Goal: Transaction & Acquisition: Purchase product/service

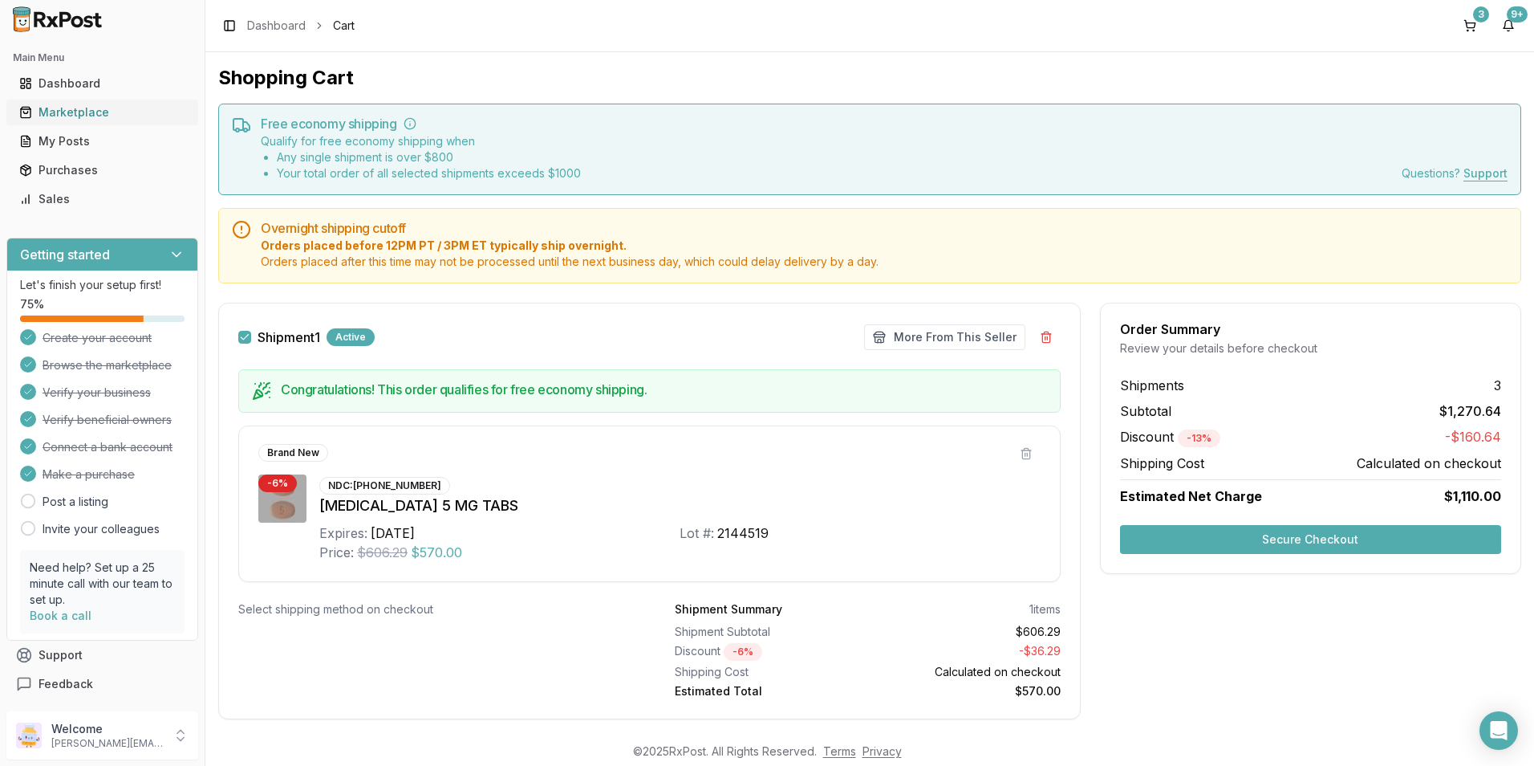
click at [96, 106] on div "Marketplace" at bounding box center [102, 112] width 166 height 16
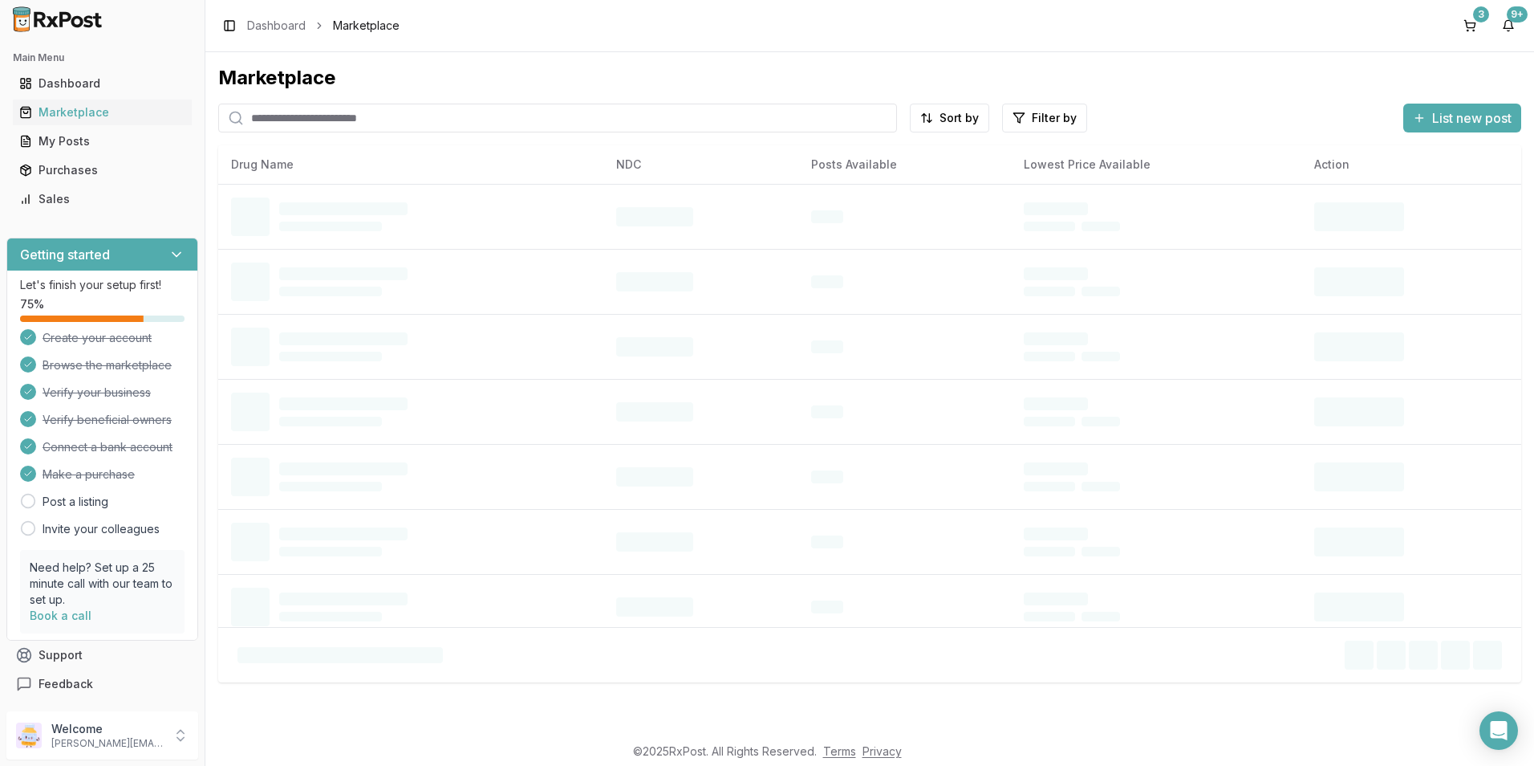
click at [306, 114] on input "search" at bounding box center [557, 118] width 679 height 29
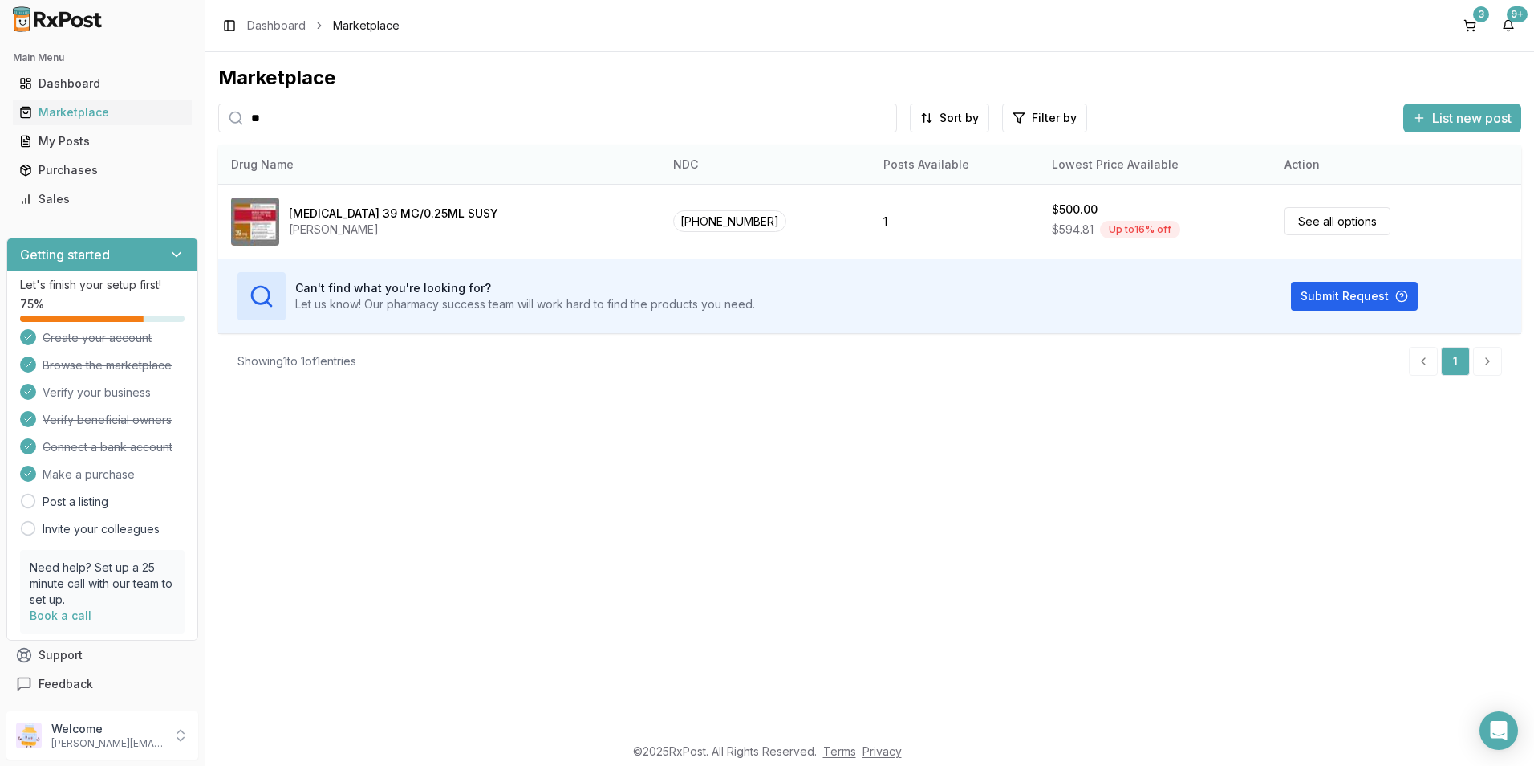
type input "*"
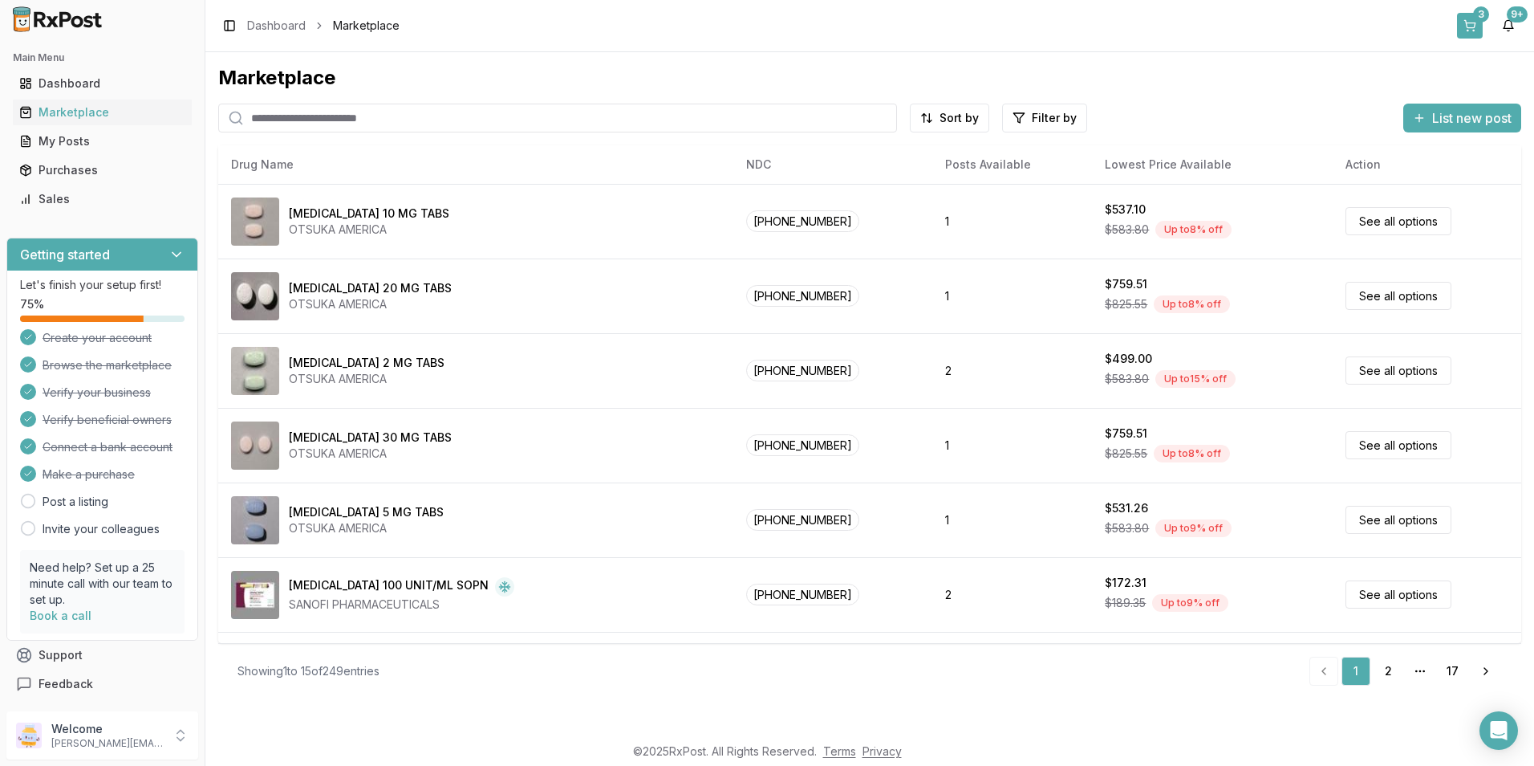
click at [1473, 26] on button "3" at bounding box center [1470, 26] width 26 height 26
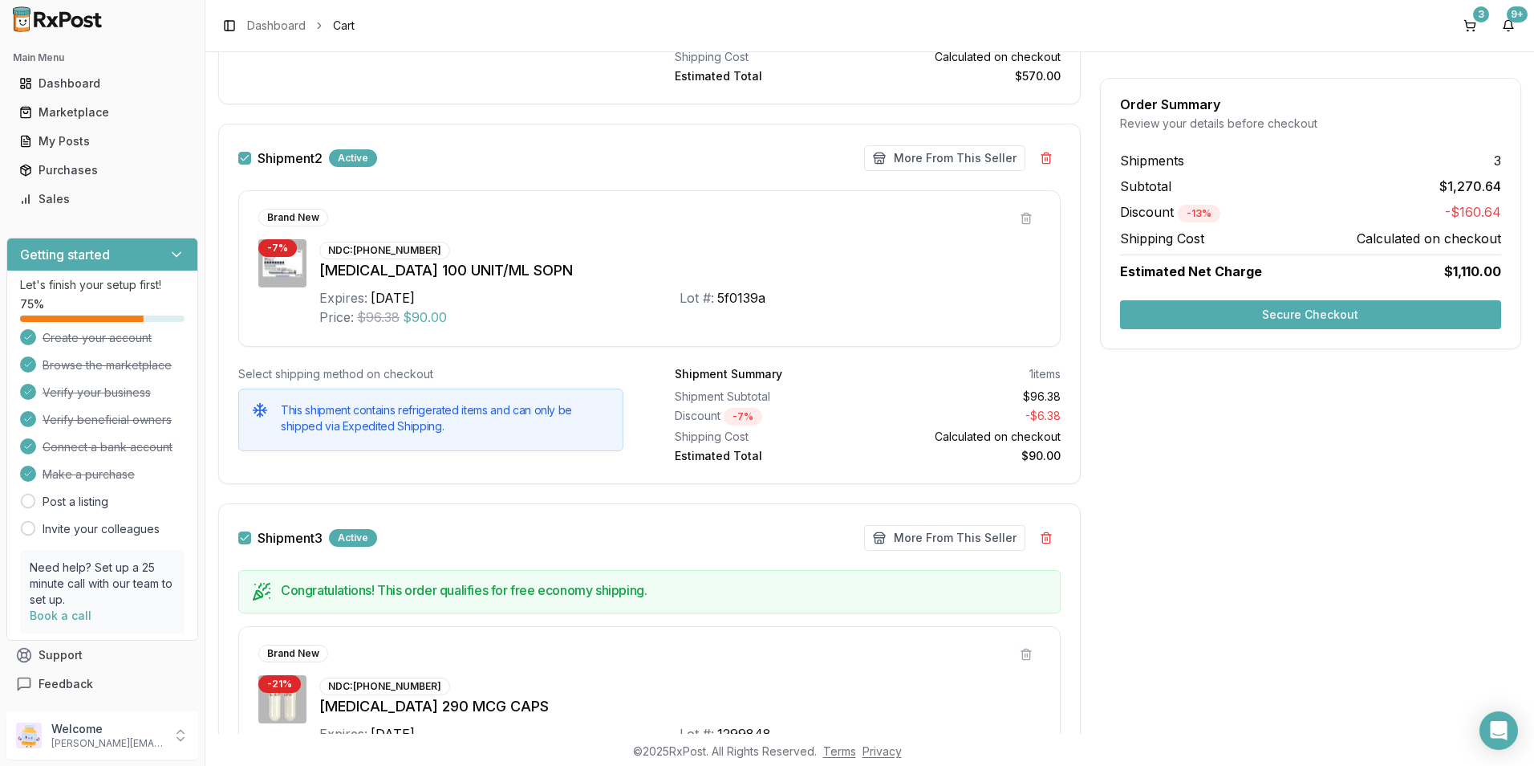
scroll to position [525, 0]
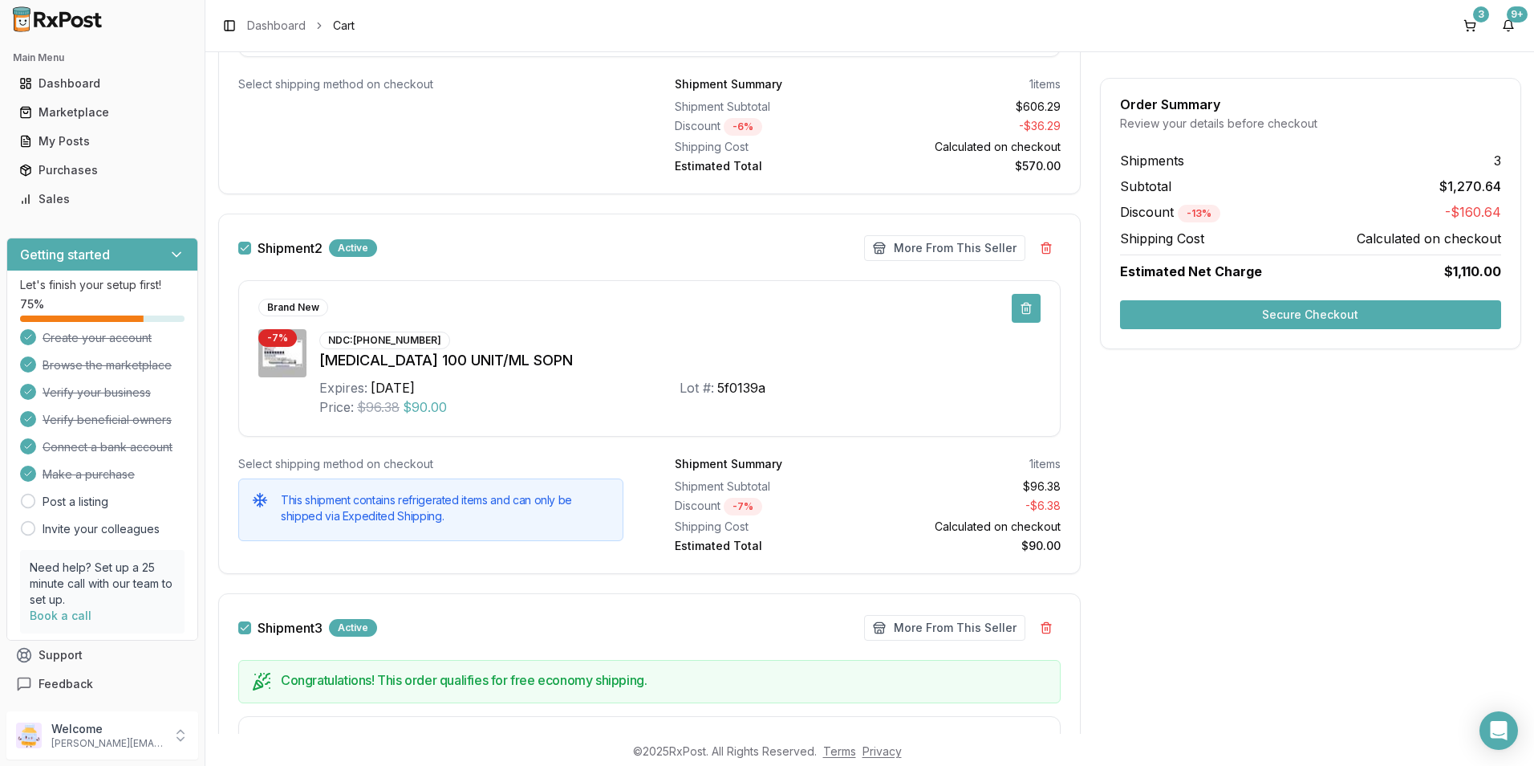
click at [1018, 311] on button at bounding box center [1026, 308] width 29 height 29
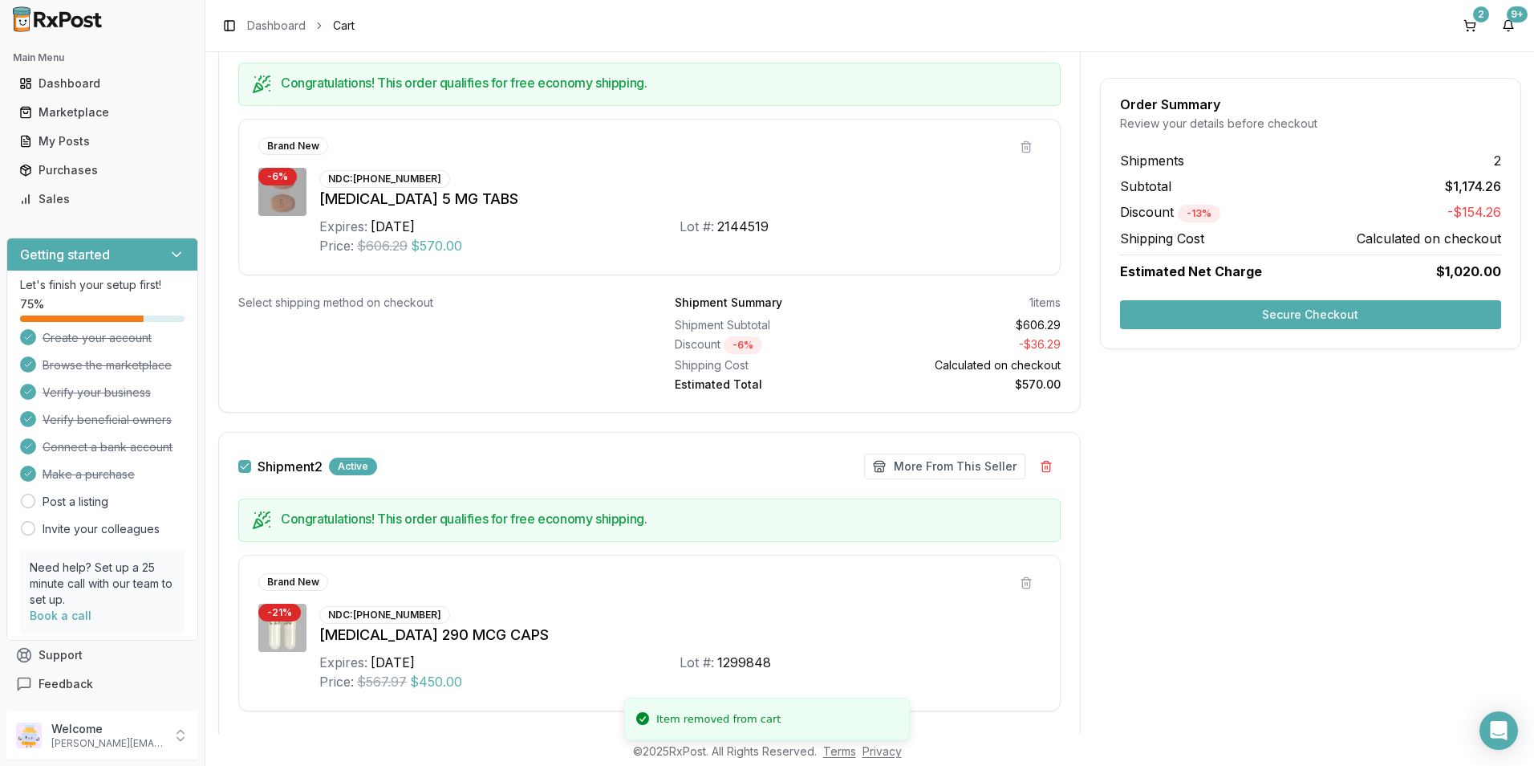
scroll to position [306, 0]
click at [1307, 308] on button "Secure Checkout" at bounding box center [1310, 314] width 381 height 29
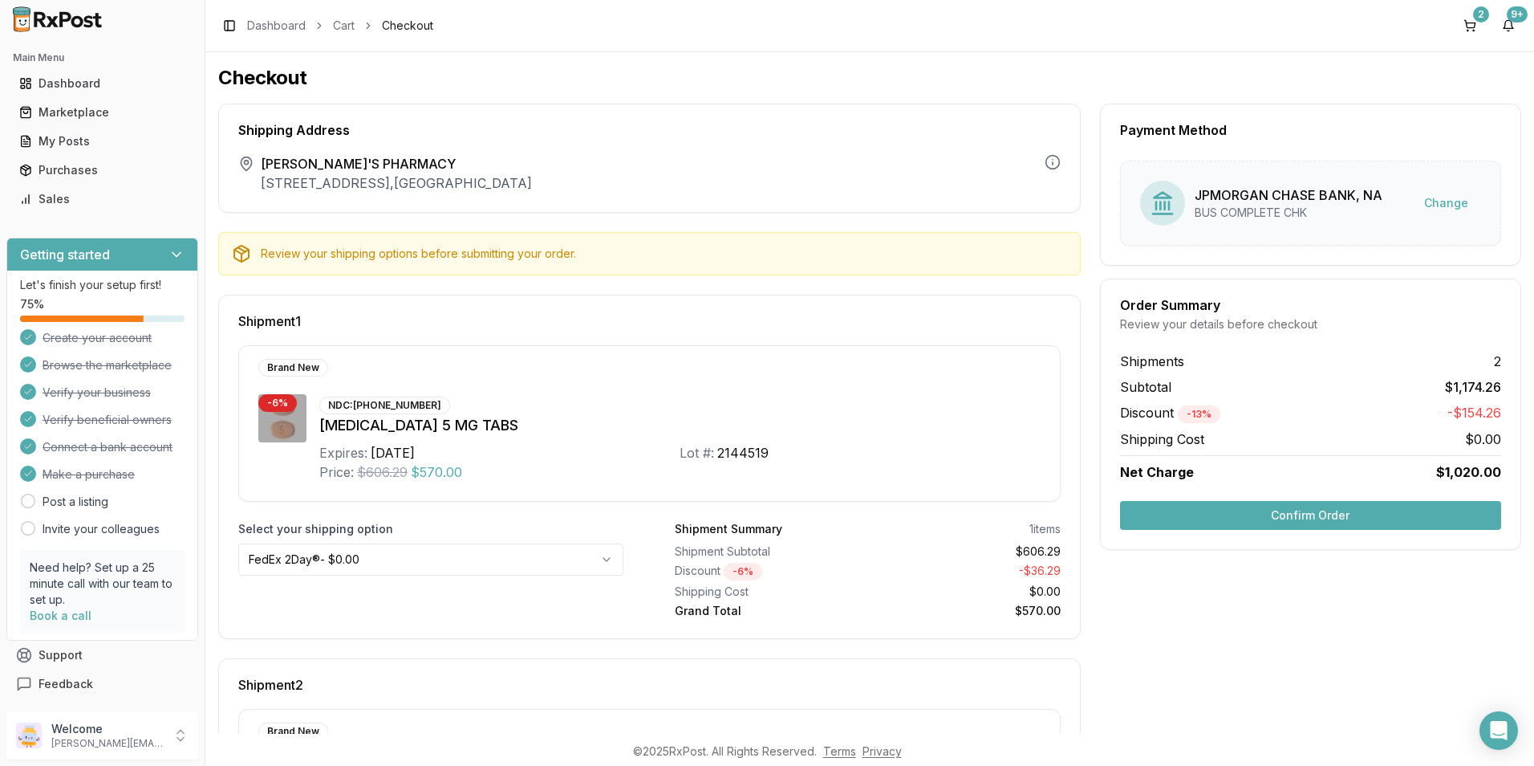
click at [1166, 513] on button "Confirm Order" at bounding box center [1310, 515] width 381 height 29
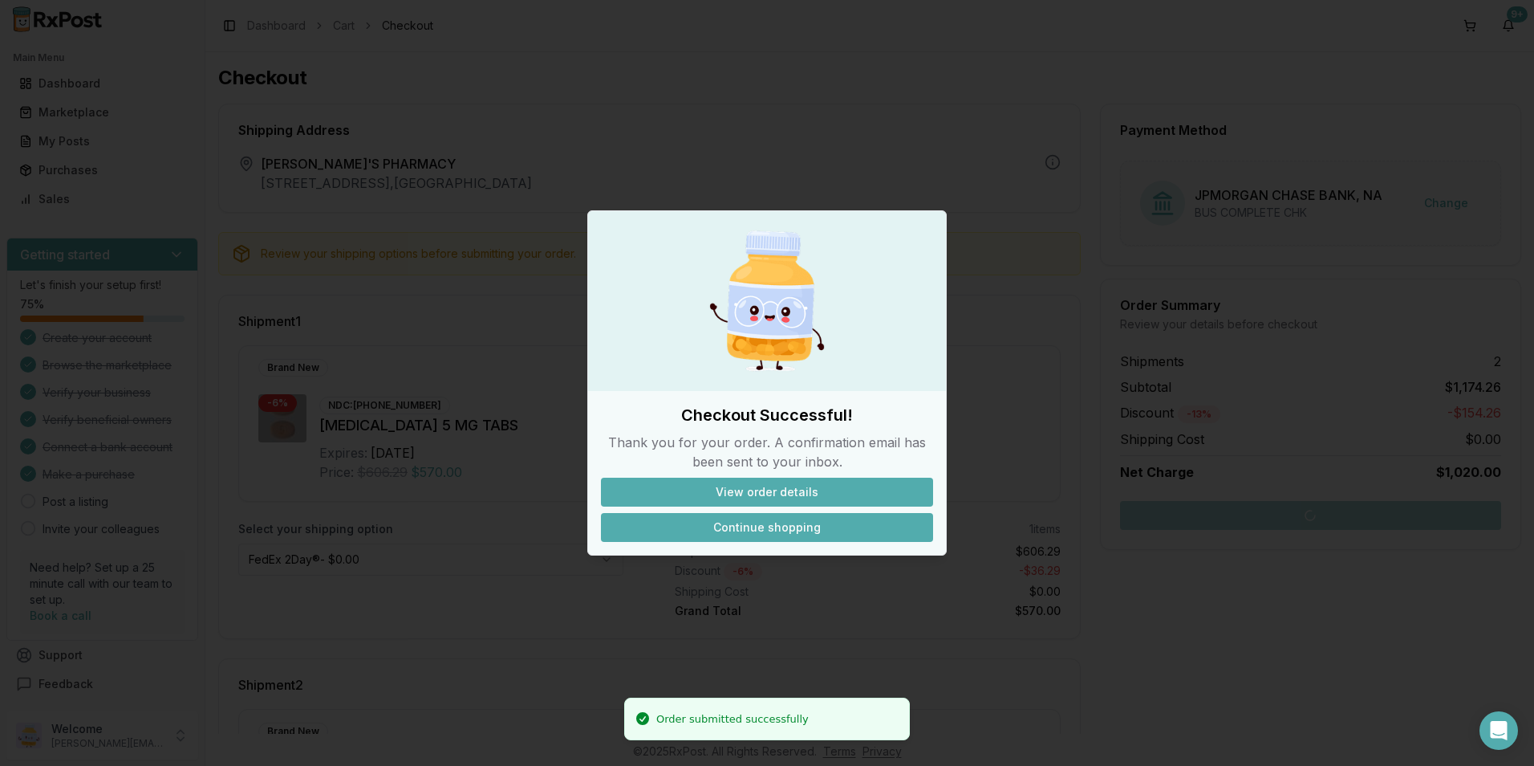
click at [766, 522] on button "Continue shopping" at bounding box center [767, 527] width 332 height 29
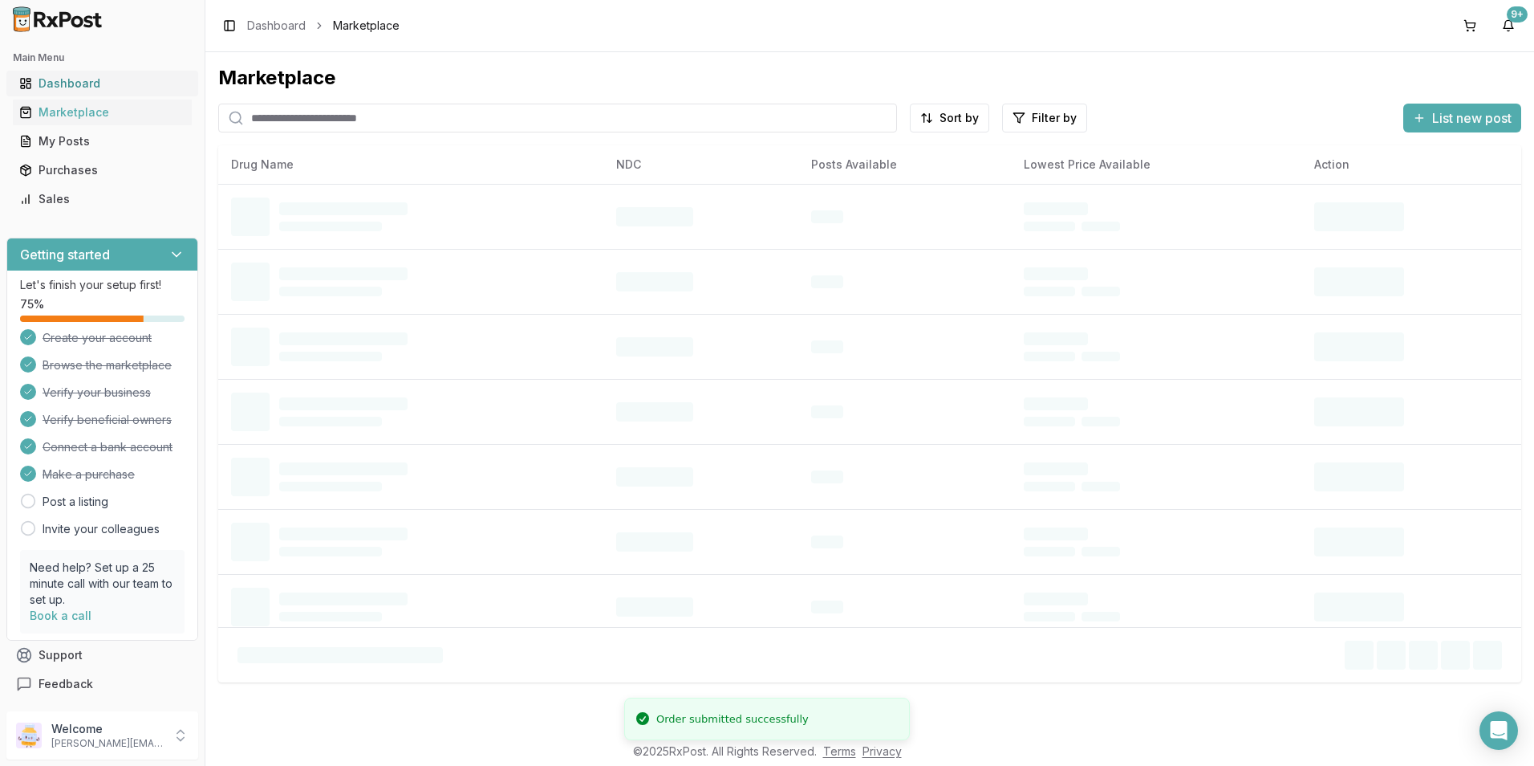
click at [83, 74] on link "Dashboard" at bounding box center [102, 83] width 179 height 29
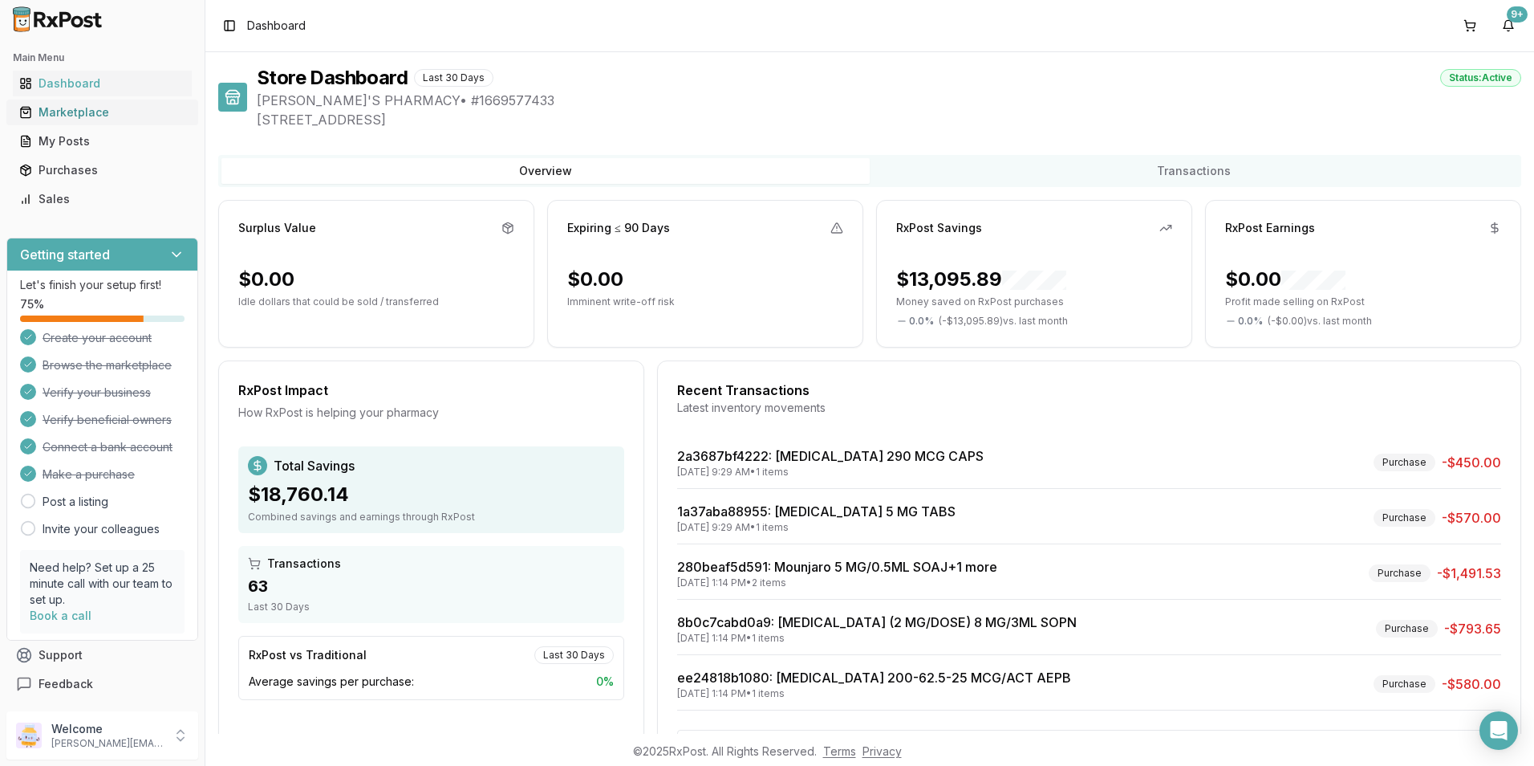
click at [97, 109] on div "Marketplace" at bounding box center [102, 112] width 166 height 16
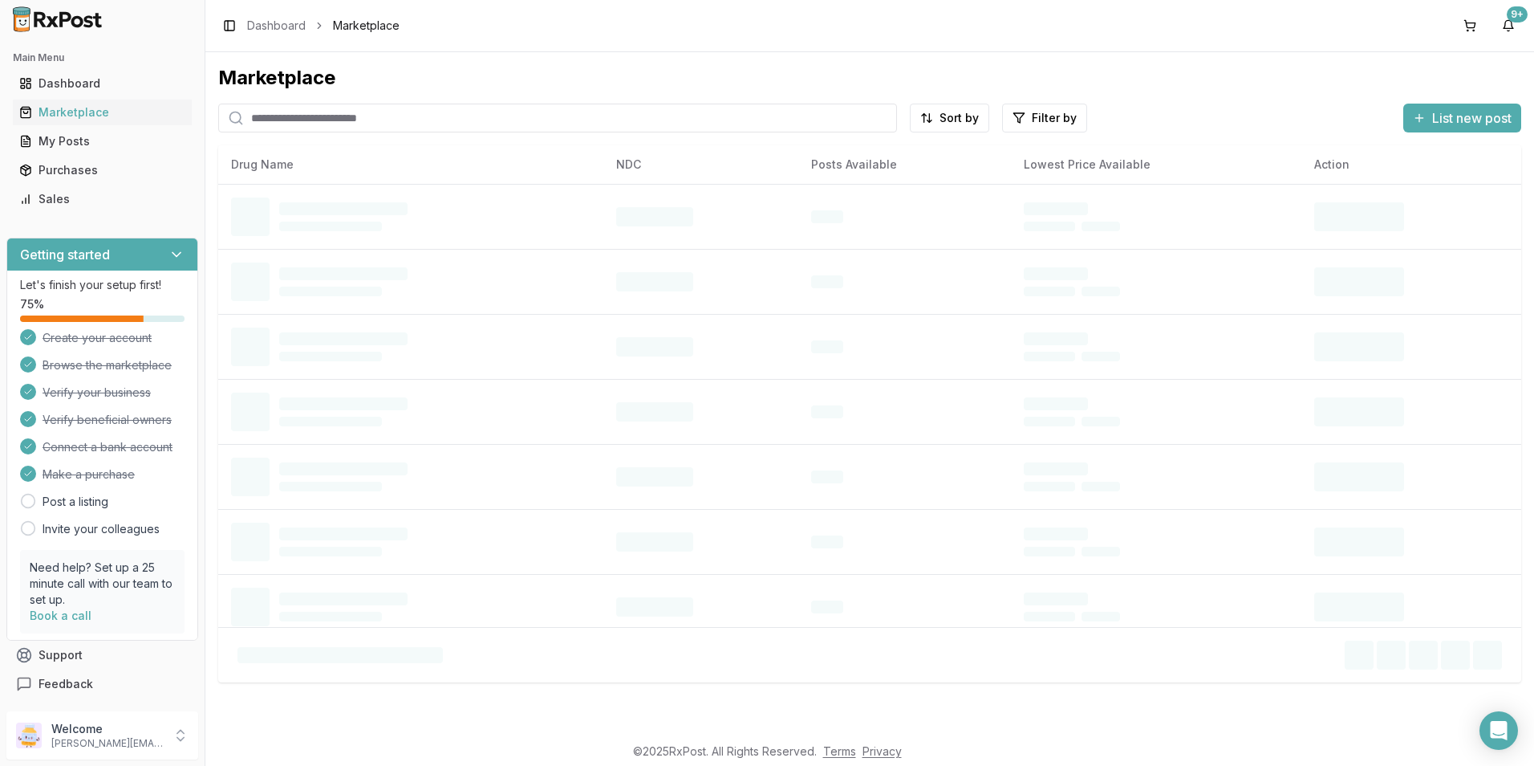
click at [351, 119] on input "search" at bounding box center [557, 118] width 679 height 29
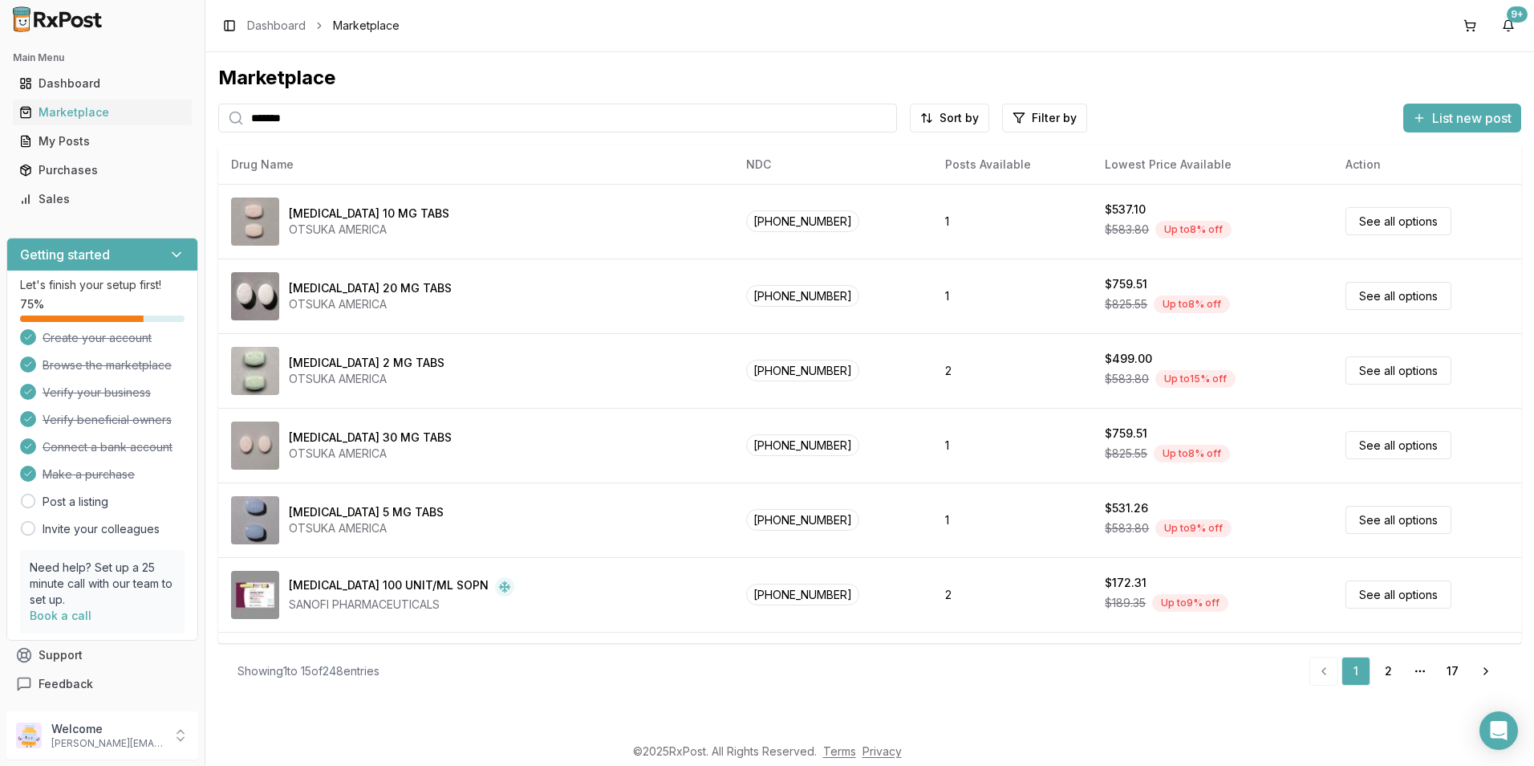
type input "*******"
